Goal: Navigation & Orientation: Understand site structure

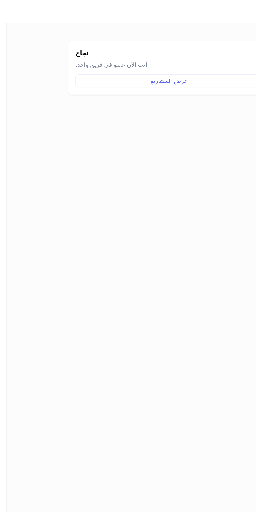
click at [136, 46] on button "عرض المشاريع" at bounding box center [160, 48] width 110 height 8
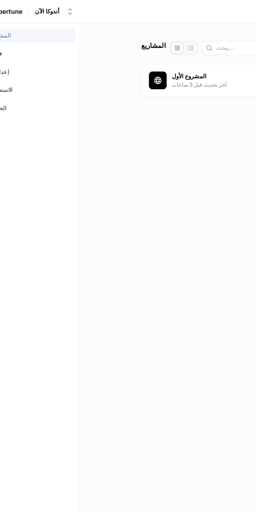
click at [113, 46] on icon at bounding box center [110, 47] width 5 height 5
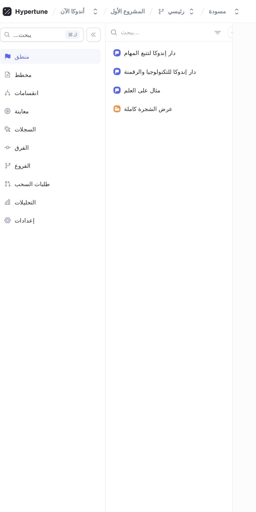
click at [14, 44] on font "مخطط" at bounding box center [16, 44] width 10 height 4
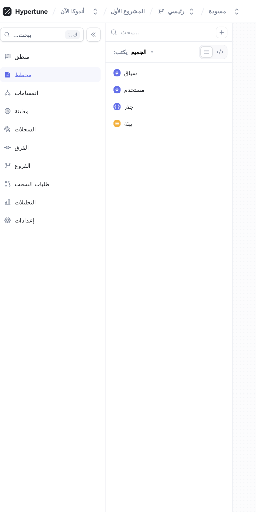
click at [8, 56] on icon at bounding box center [7, 55] width 4 height 4
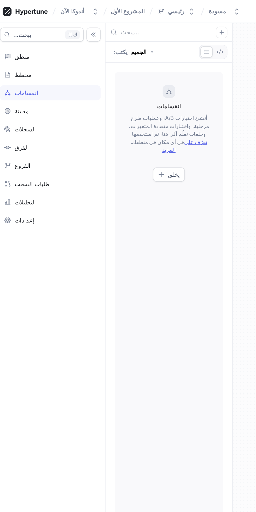
click at [13, 66] on font "معاينة" at bounding box center [15, 65] width 8 height 4
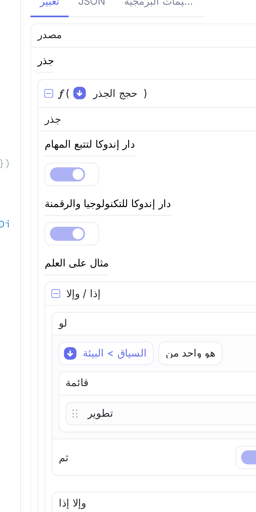
click at [181, 148] on font "هو واحد من" at bounding box center [189, 149] width 17 height 4
click at [183, 152] on div "هو واحد من" at bounding box center [188, 149] width 21 height 7
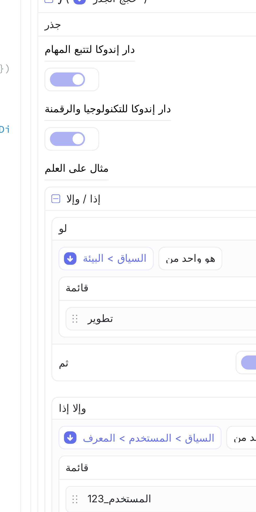
click at [150, 170] on icon at bounding box center [150, 169] width 4 height 4
click at [158, 172] on div "تطوير" at bounding box center [183, 170] width 73 height 8
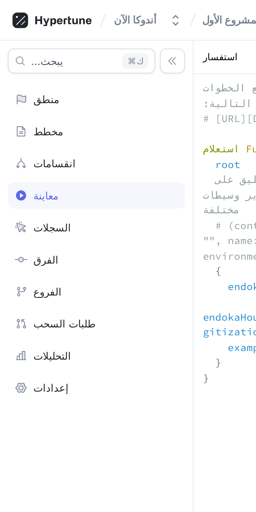
click at [10, 78] on div "السجلات" at bounding box center [32, 76] width 55 height 4
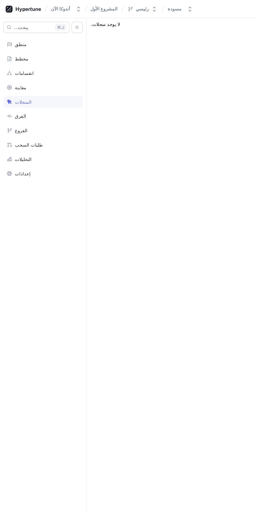
click at [7, 87] on icon at bounding box center [7, 87] width 2 height 2
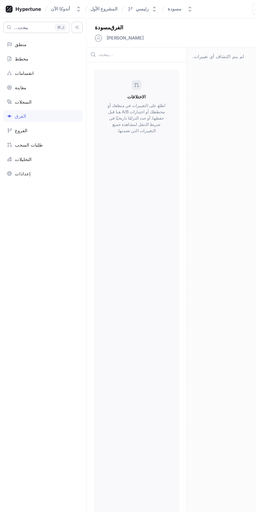
click at [86, 103] on div "الاختلافات اطلع على التغييرات في منطقك أو مخططك أو اختبارات A/B هنا قبل حفظها. …" at bounding box center [102, 279] width 64 height 454
click at [8, 99] on icon at bounding box center [7, 98] width 4 height 4
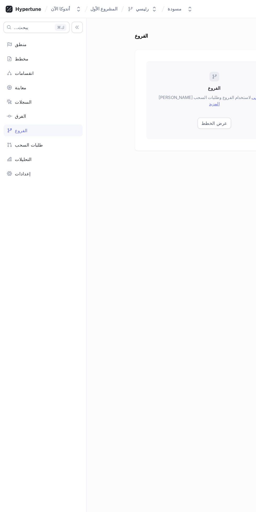
click at [152, 99] on div "الفروع [PERSON_NAME] لاستخدام الفروع وطلبات السحب. تعرّف على المزيد عرض الخطط" at bounding box center [161, 75] width 102 height 58
click at [151, 88] on button "عرض الخطط" at bounding box center [160, 92] width 25 height 8
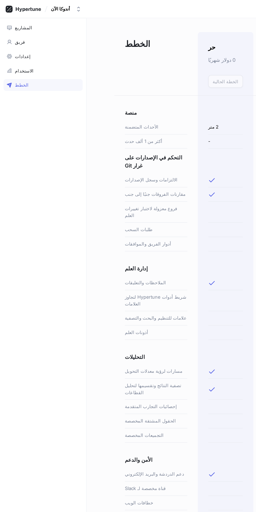
scroll to position [0, 58]
